Goal: Information Seeking & Learning: Learn about a topic

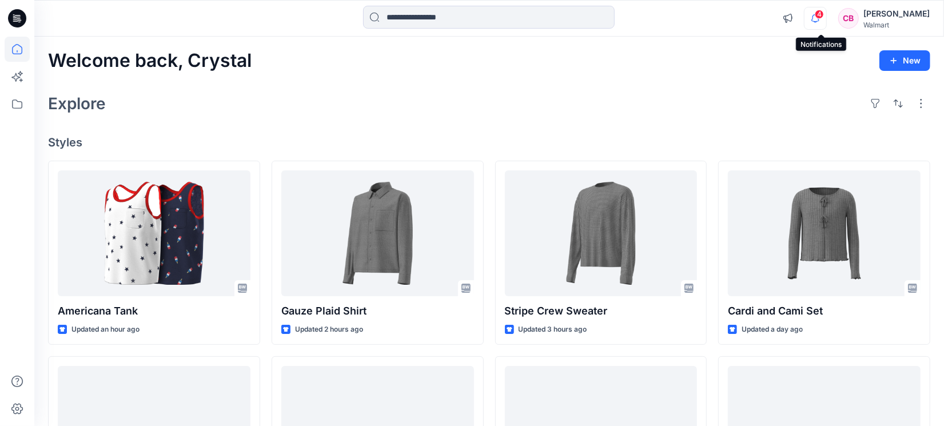
click at [818, 16] on icon "button" at bounding box center [815, 18] width 22 height 23
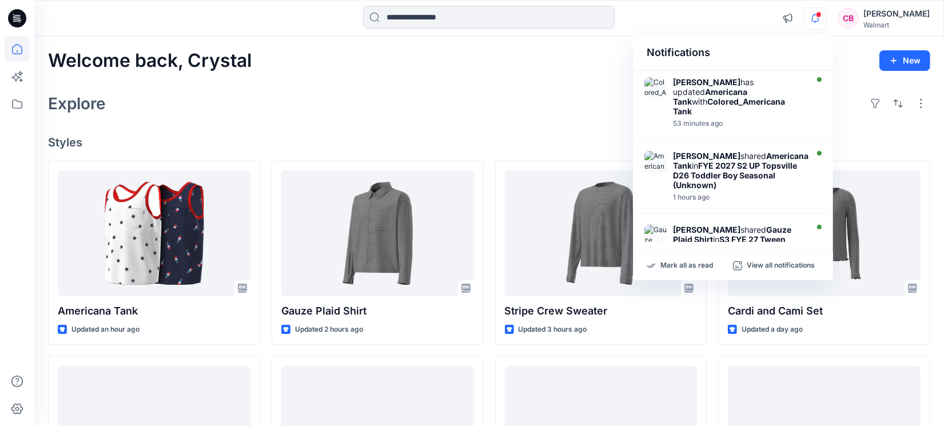
click at [818, 16] on icon "button" at bounding box center [815, 18] width 22 height 23
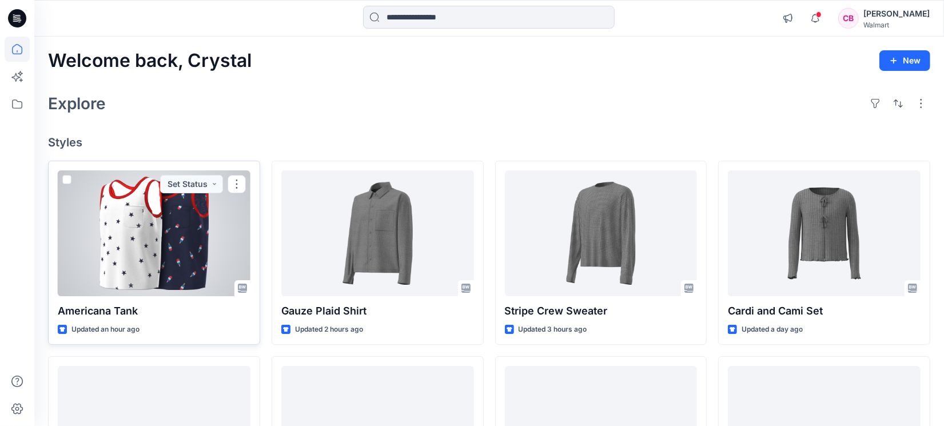
click at [153, 245] on div at bounding box center [154, 233] width 193 height 126
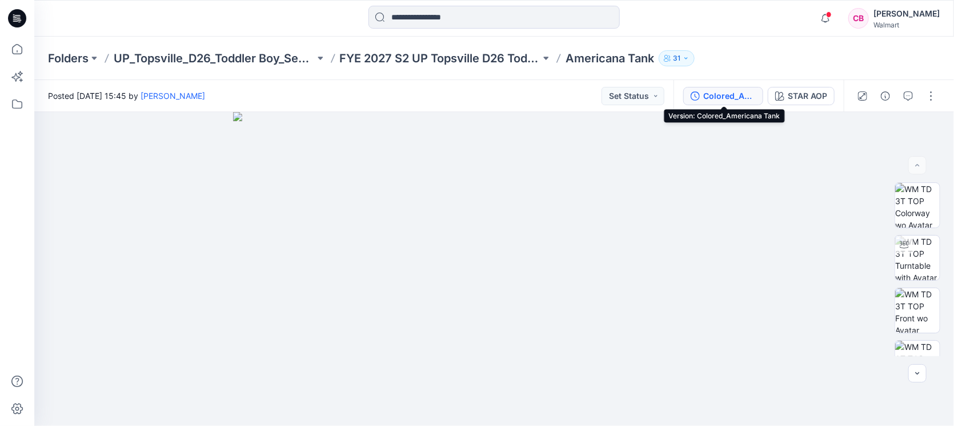
click at [718, 101] on div "Colored_Americana Tank" at bounding box center [730, 96] width 53 height 13
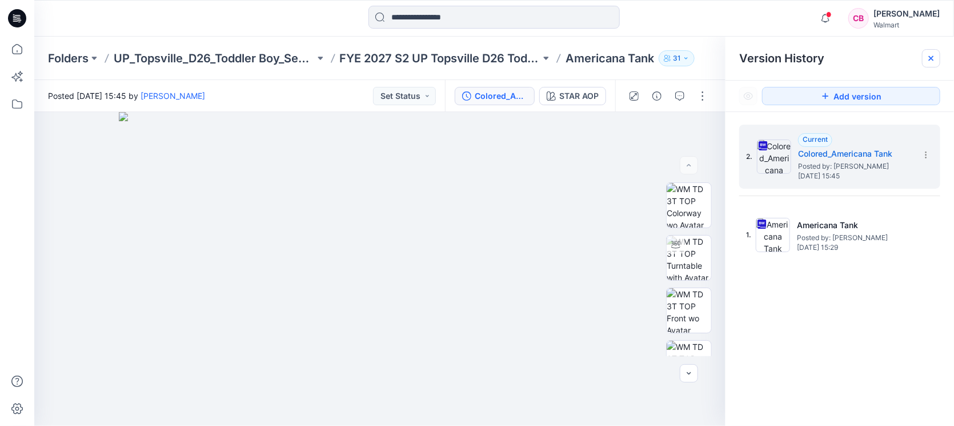
click at [930, 53] on div at bounding box center [931, 58] width 18 height 18
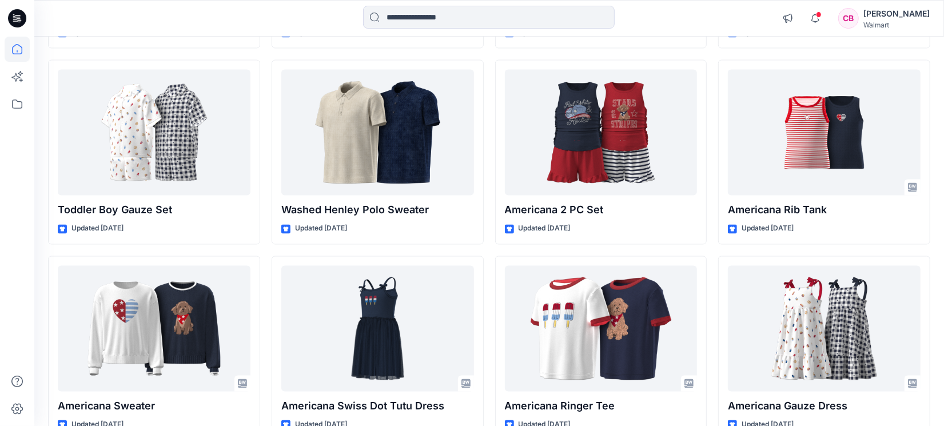
scroll to position [1538, 0]
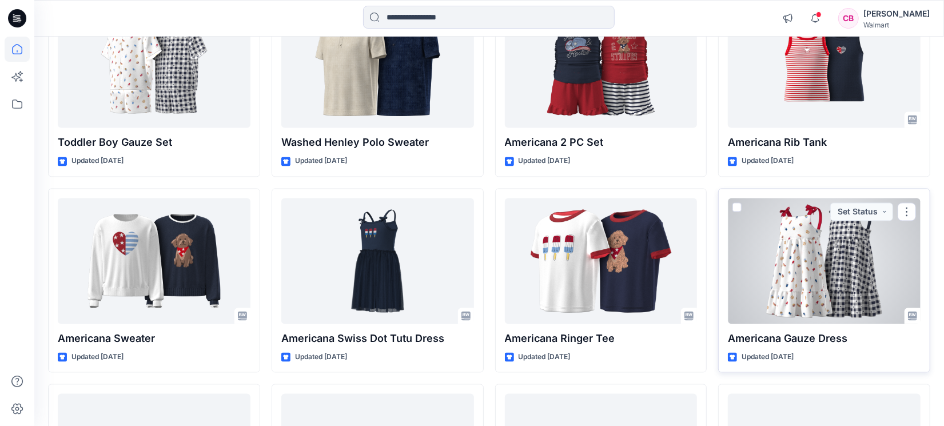
click at [807, 260] on div at bounding box center [824, 261] width 193 height 126
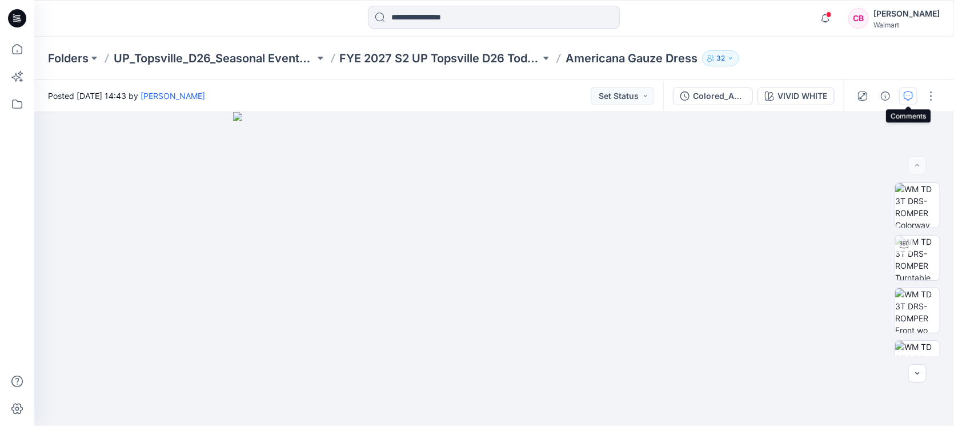
click at [909, 99] on icon "button" at bounding box center [908, 95] width 9 height 9
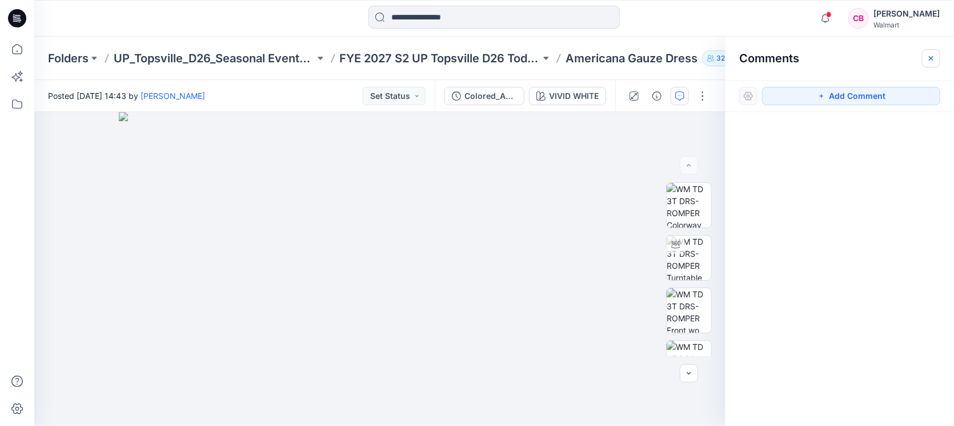
click at [932, 57] on icon "button" at bounding box center [931, 57] width 5 height 5
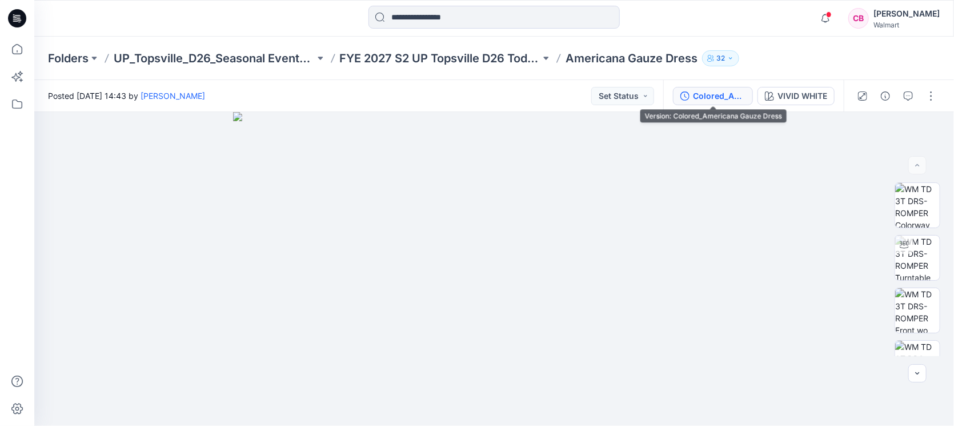
click at [698, 94] on div "Colored_Americana Gauze Dress" at bounding box center [719, 96] width 53 height 13
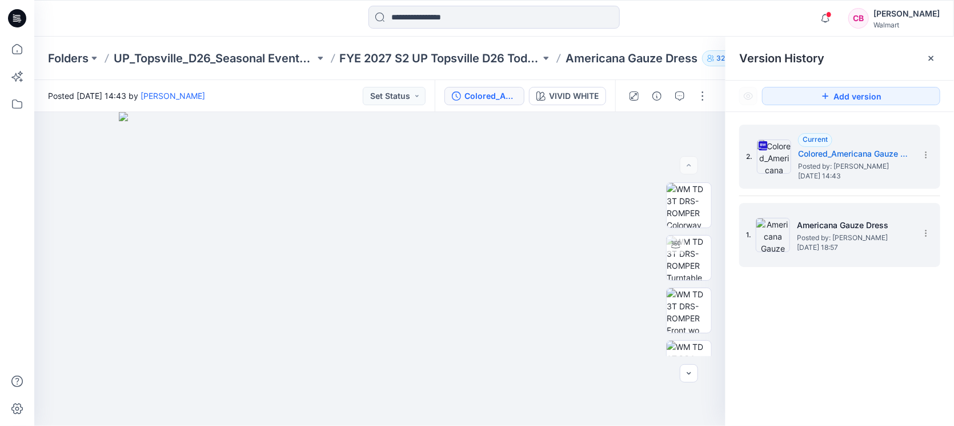
click at [867, 239] on span "Posted by: [PERSON_NAME]" at bounding box center [854, 237] width 114 height 11
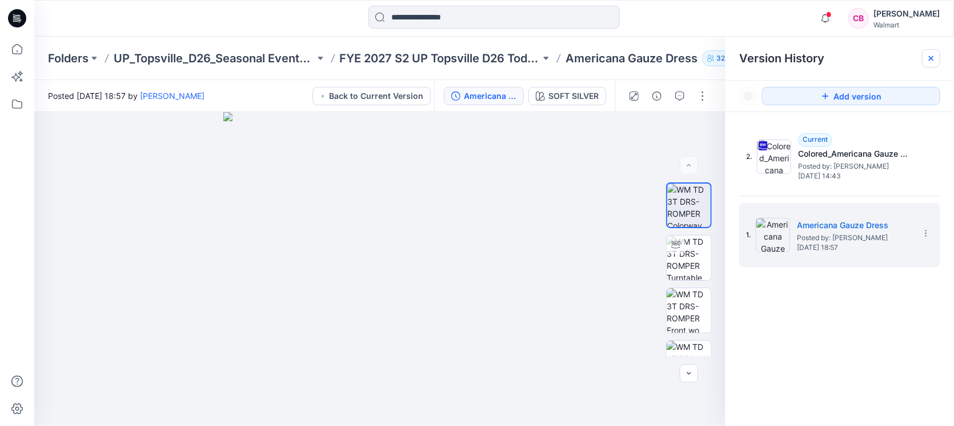
click at [929, 54] on icon at bounding box center [931, 58] width 9 height 9
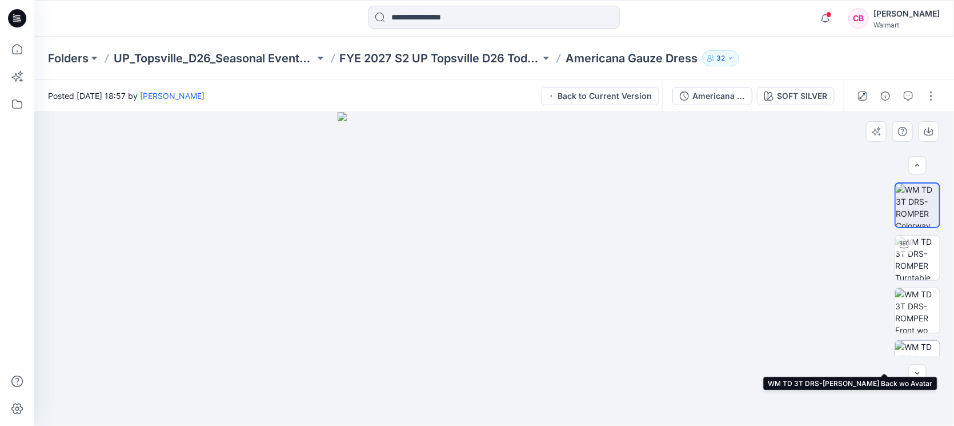
scroll to position [134, 0]
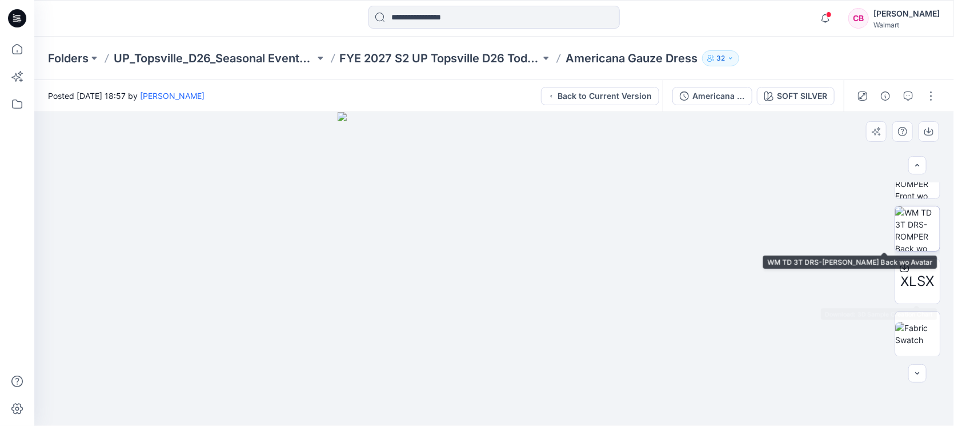
click at [912, 226] on img at bounding box center [918, 228] width 45 height 45
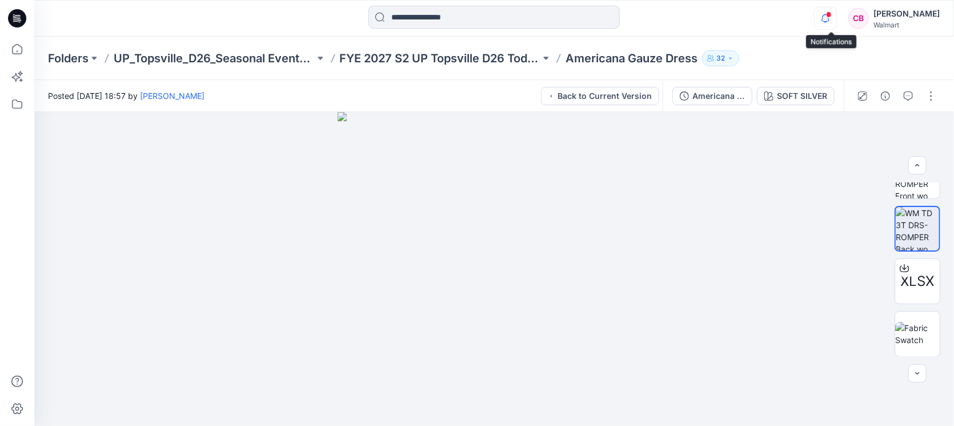
click at [837, 19] on icon "button" at bounding box center [826, 18] width 22 height 23
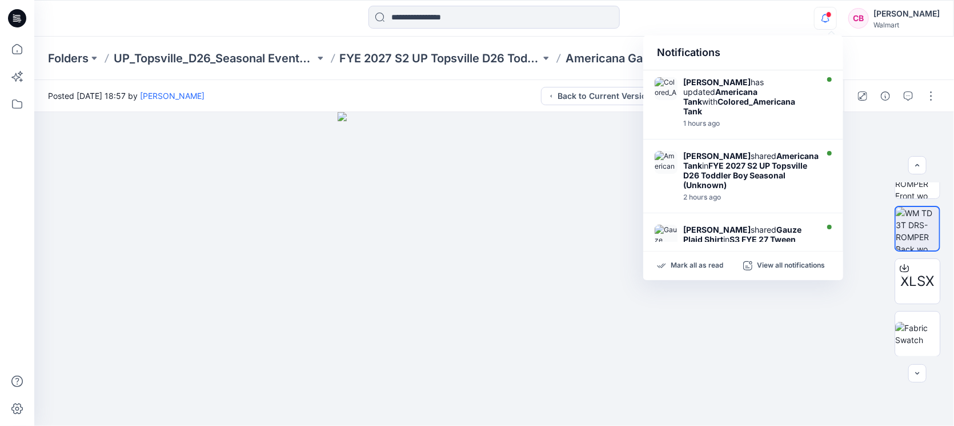
drag, startPoint x: 836, startPoint y: 15, endPoint x: 834, endPoint y: 1, distance: 14.3
click at [832, 14] on span at bounding box center [829, 14] width 6 height 6
